Goal: Information Seeking & Learning: Learn about a topic

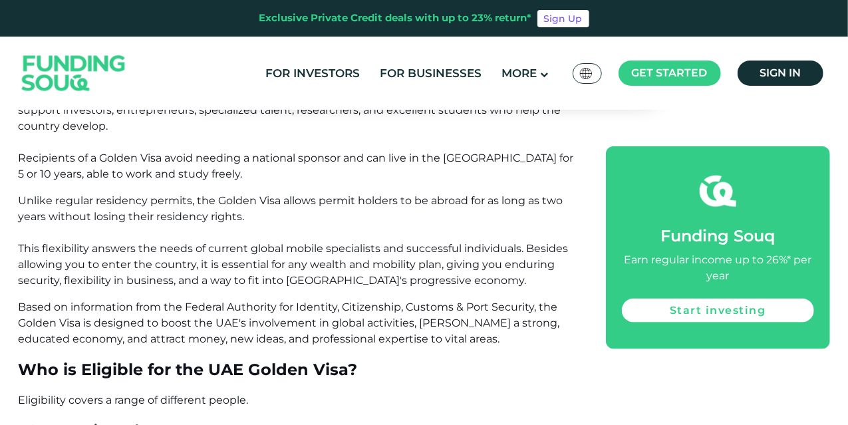
scroll to position [919, 0]
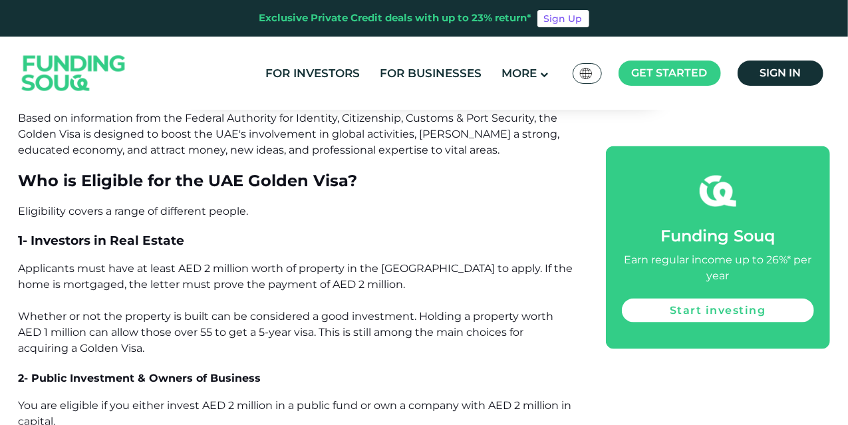
click at [199, 261] on p "Applicants must have at least AED 2 million worth of property in the [GEOGRAPHI…" at bounding box center [298, 309] width 558 height 96
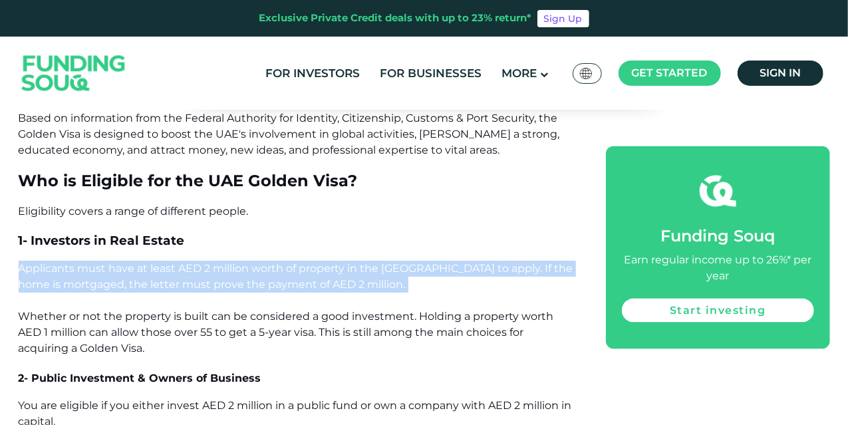
click at [199, 261] on p "Applicants must have at least AED 2 million worth of property in the [GEOGRAPHI…" at bounding box center [298, 309] width 558 height 96
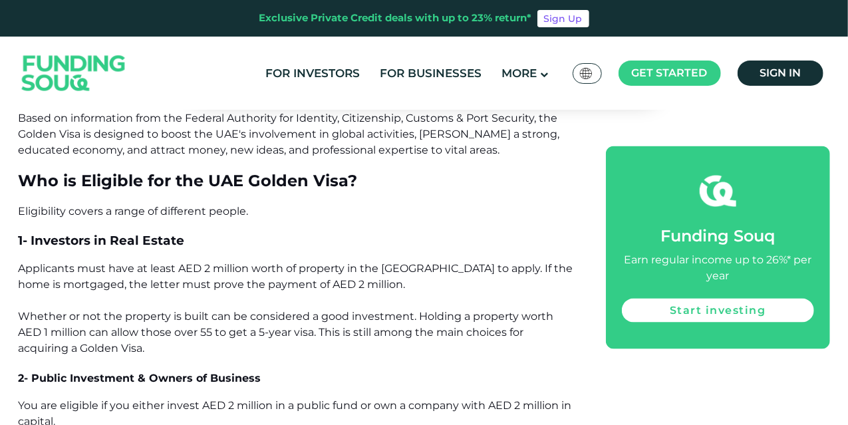
click at [374, 267] on p "Applicants must have at least AED 2 million worth of property in the [GEOGRAPHI…" at bounding box center [298, 309] width 558 height 96
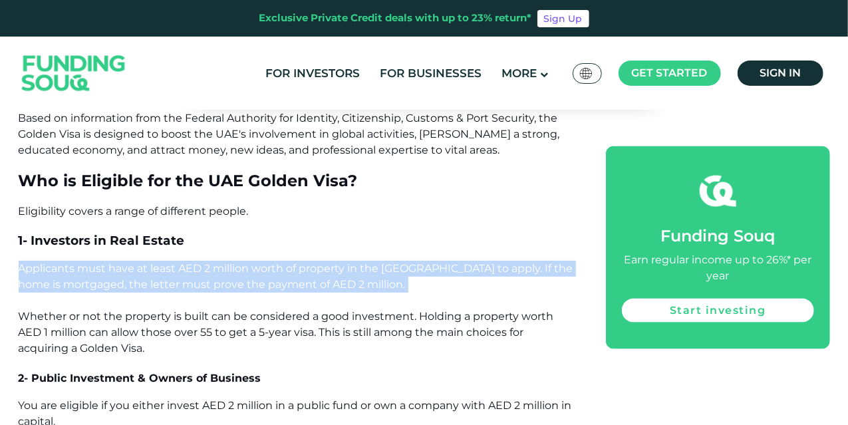
click at [374, 267] on p "Applicants must have at least AED 2 million worth of property in the [GEOGRAPHI…" at bounding box center [298, 309] width 558 height 96
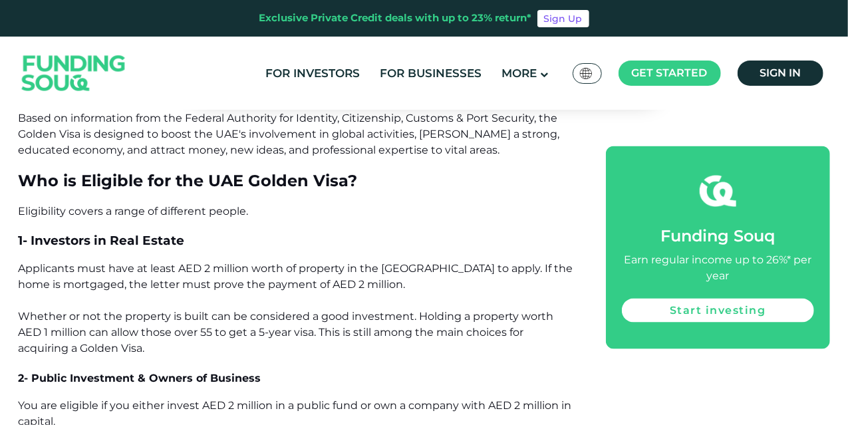
click at [202, 340] on p "Applicants must have at least AED 2 million worth of property in the [GEOGRAPHI…" at bounding box center [298, 309] width 558 height 96
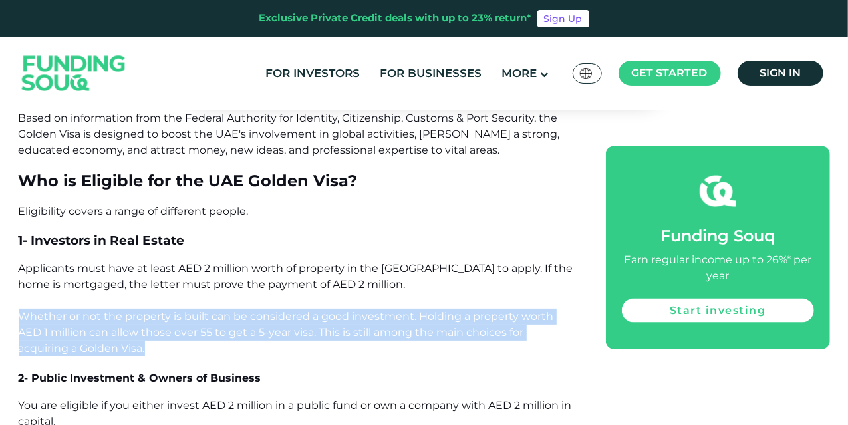
click at [202, 340] on p "Applicants must have at least AED 2 million worth of property in the [GEOGRAPHI…" at bounding box center [298, 309] width 558 height 96
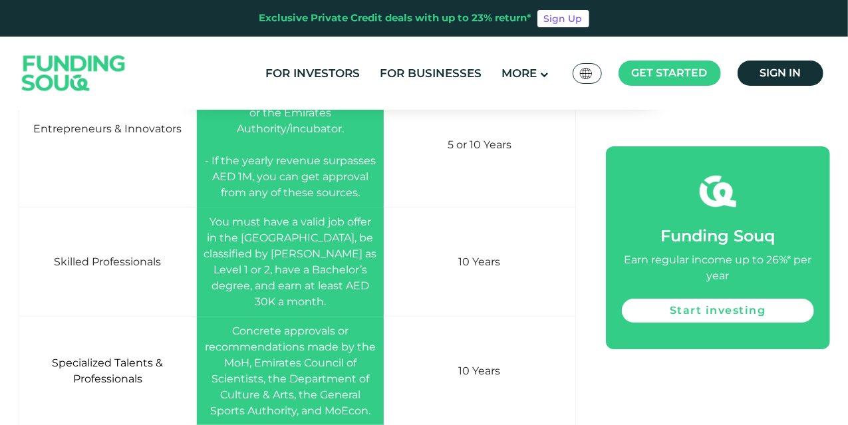
scroll to position [2310, 0]
click at [350, 212] on td "You must have a valid job offer in the [GEOGRAPHIC_DATA], be classified by [PER…" at bounding box center [289, 262] width 187 height 109
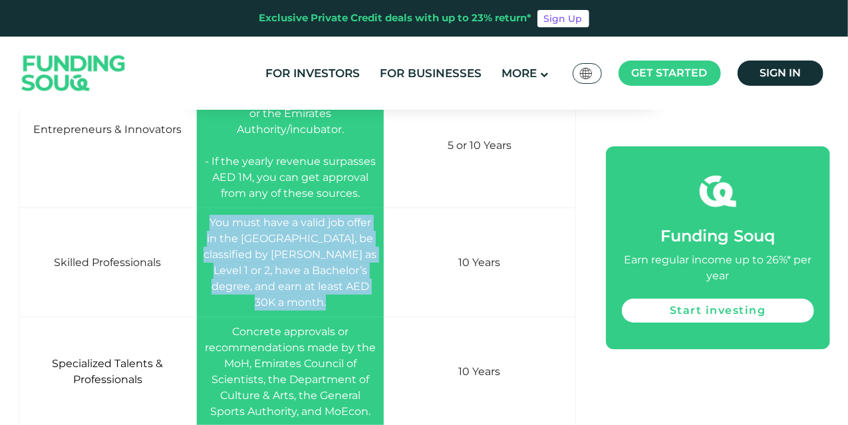
click at [350, 212] on td "You must have a valid job offer in the [GEOGRAPHIC_DATA], be classified by [PER…" at bounding box center [289, 262] width 187 height 109
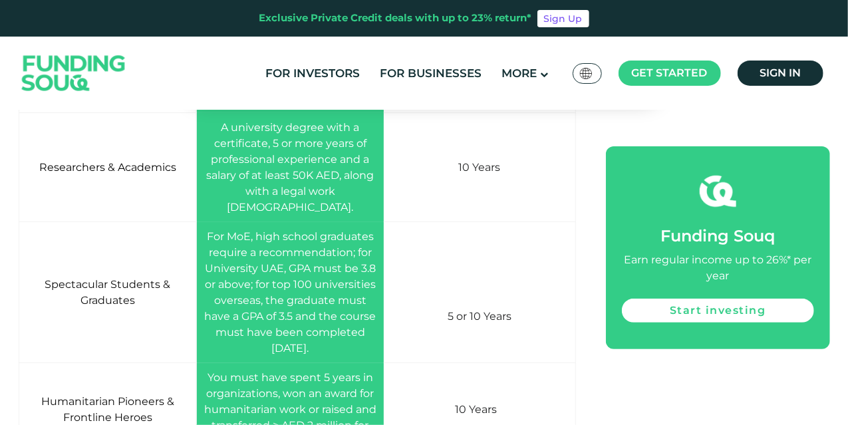
scroll to position [2624, 0]
